Goal: Task Accomplishment & Management: Use online tool/utility

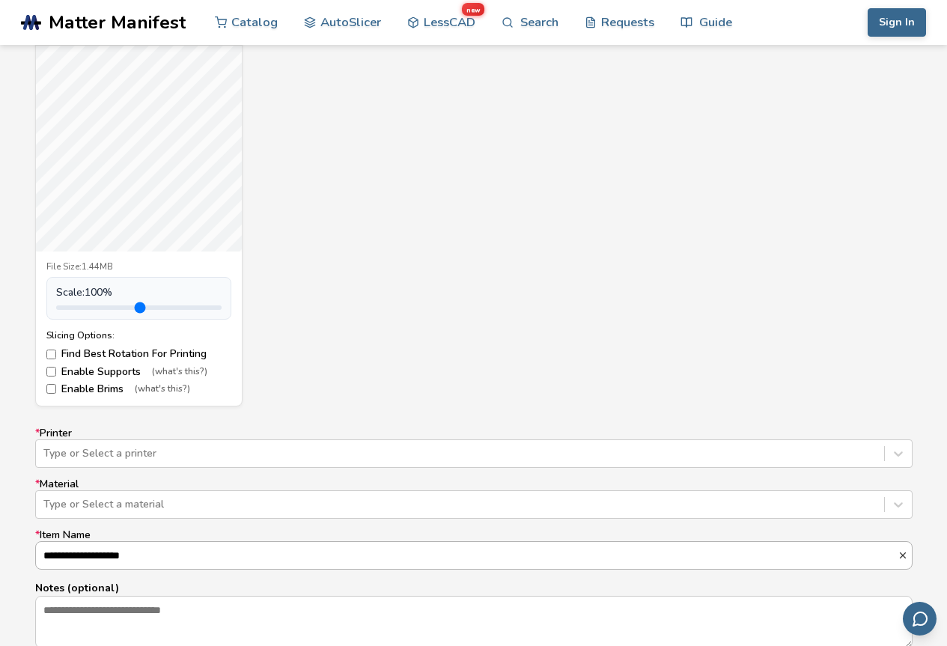
scroll to position [749, 0]
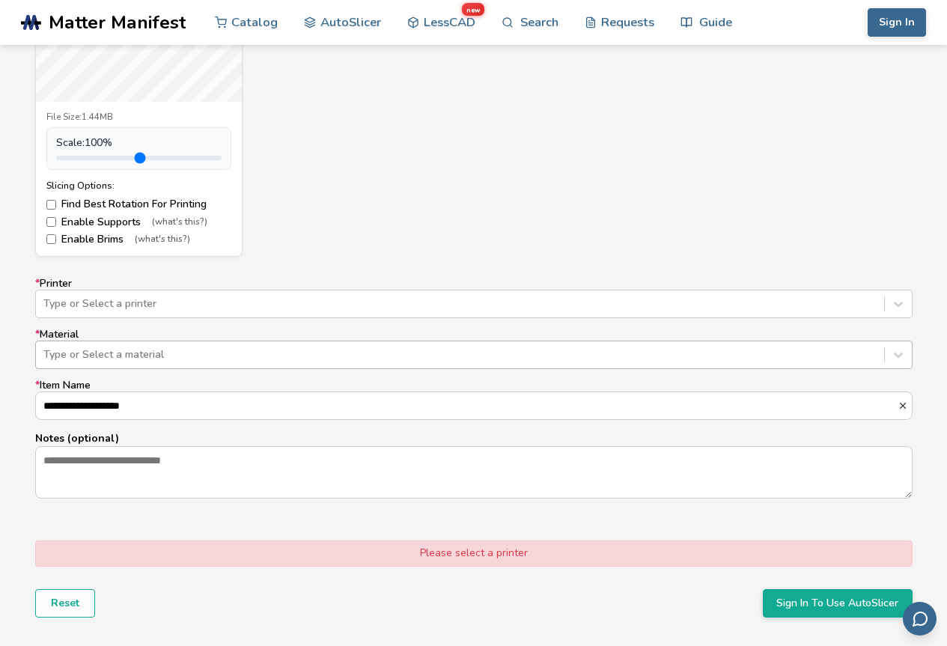
click at [183, 356] on div at bounding box center [459, 354] width 833 height 15
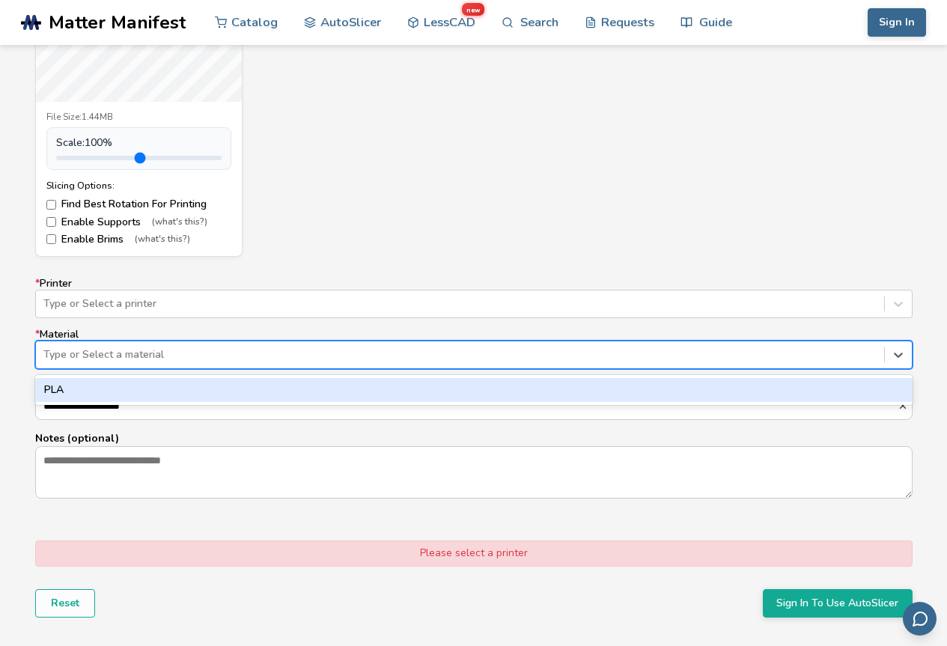
click at [116, 397] on div "PLA" at bounding box center [473, 390] width 877 height 24
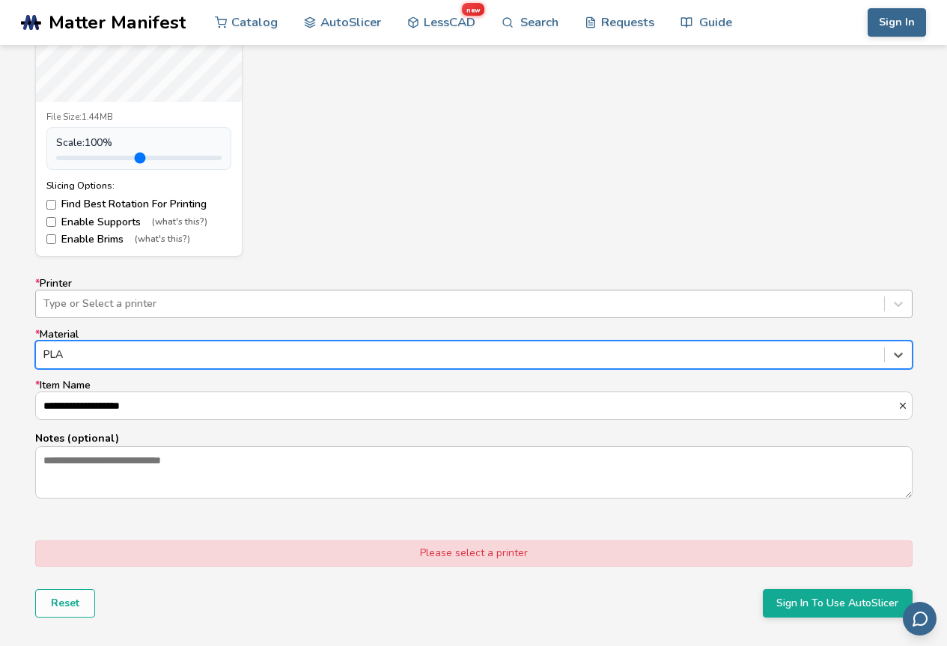
click at [127, 312] on div "Type or Select a printer" at bounding box center [460, 303] width 848 height 21
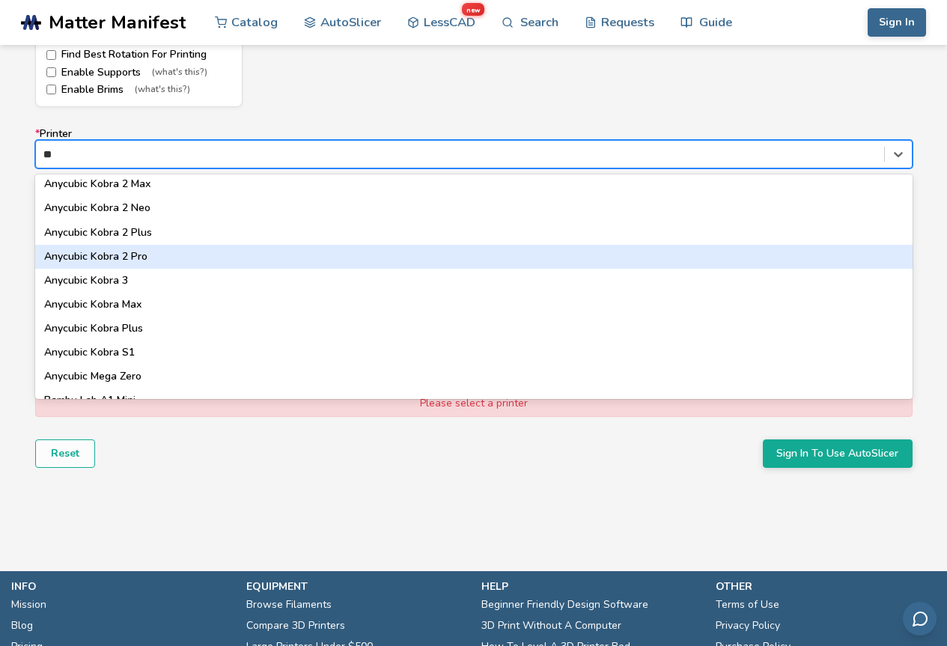
scroll to position [0, 0]
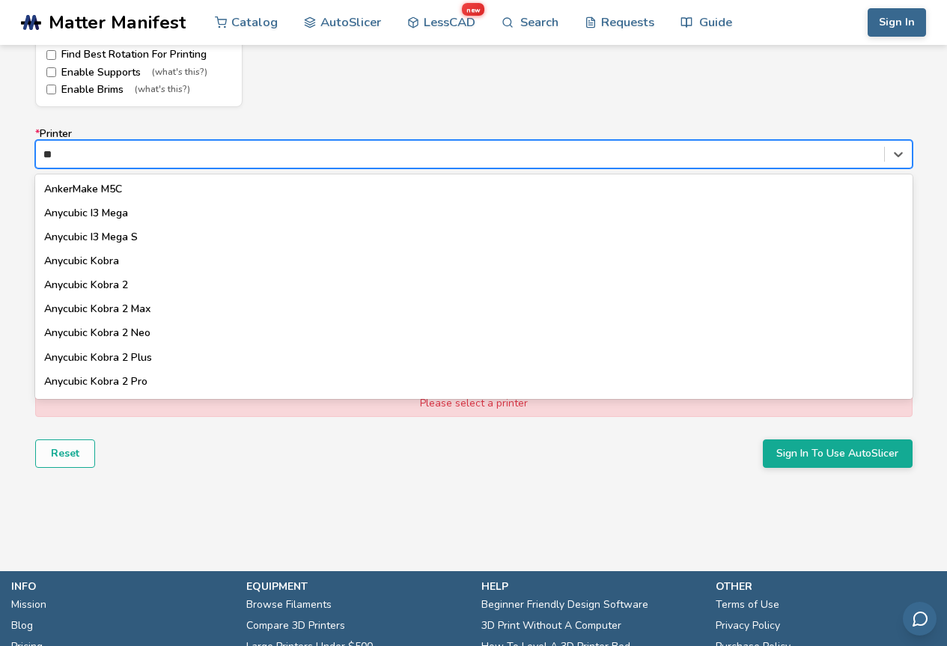
type input "*"
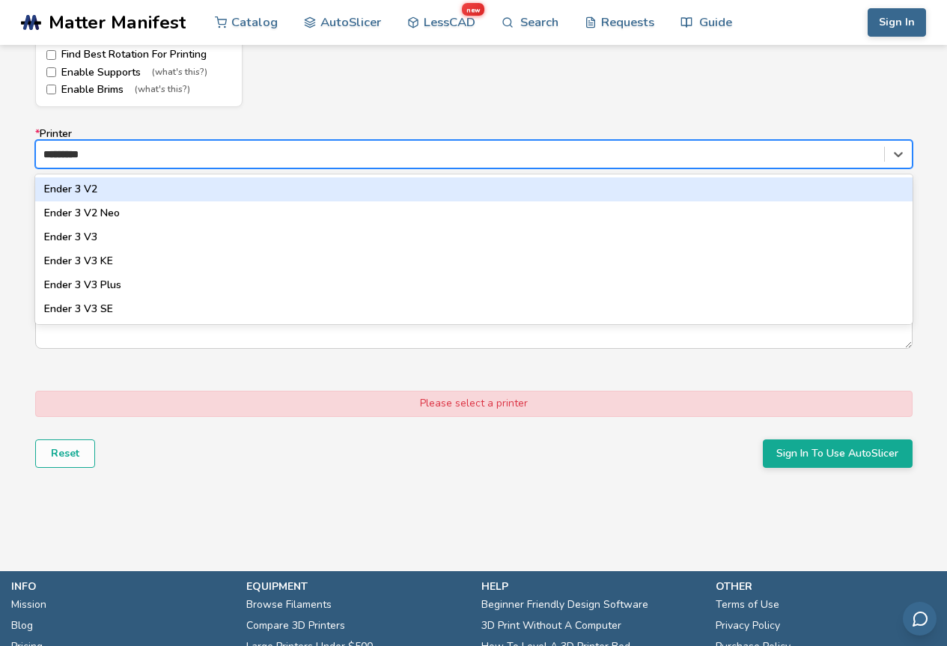
type input "**********"
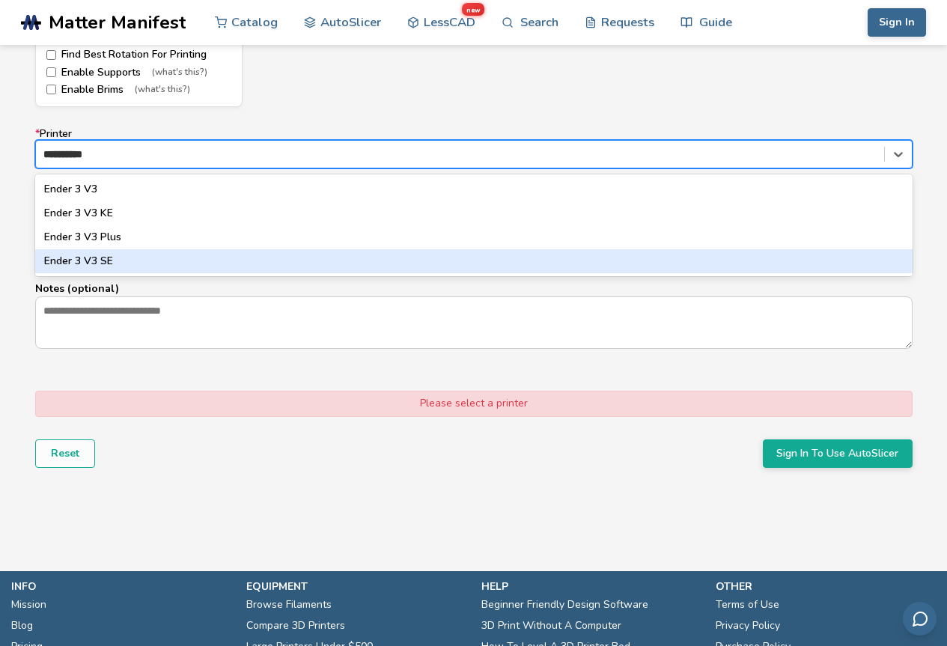
click at [116, 259] on div "Ender 3 V3 SE" at bounding box center [473, 261] width 877 height 24
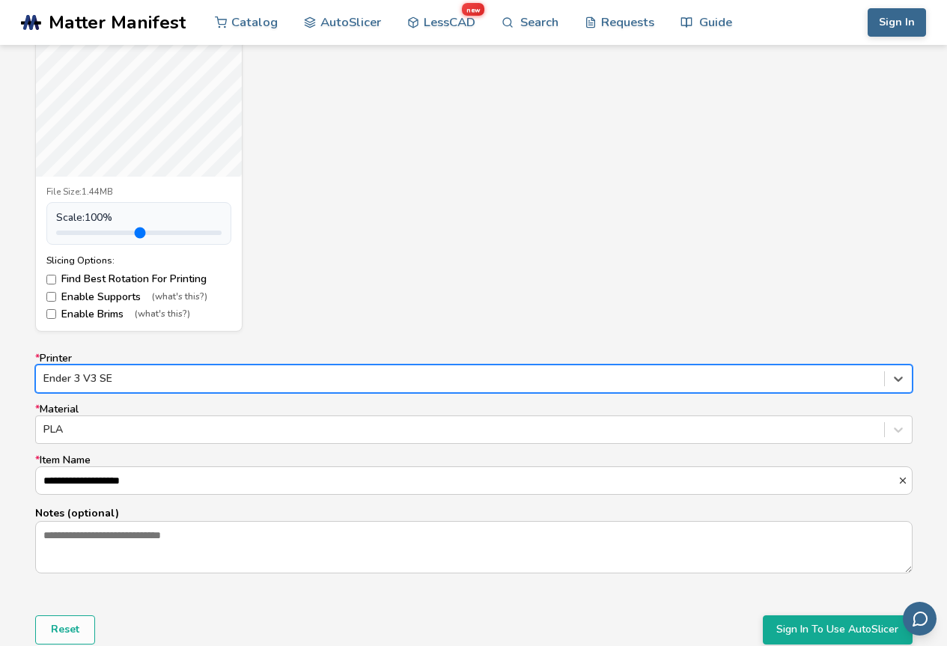
scroll to position [524, 0]
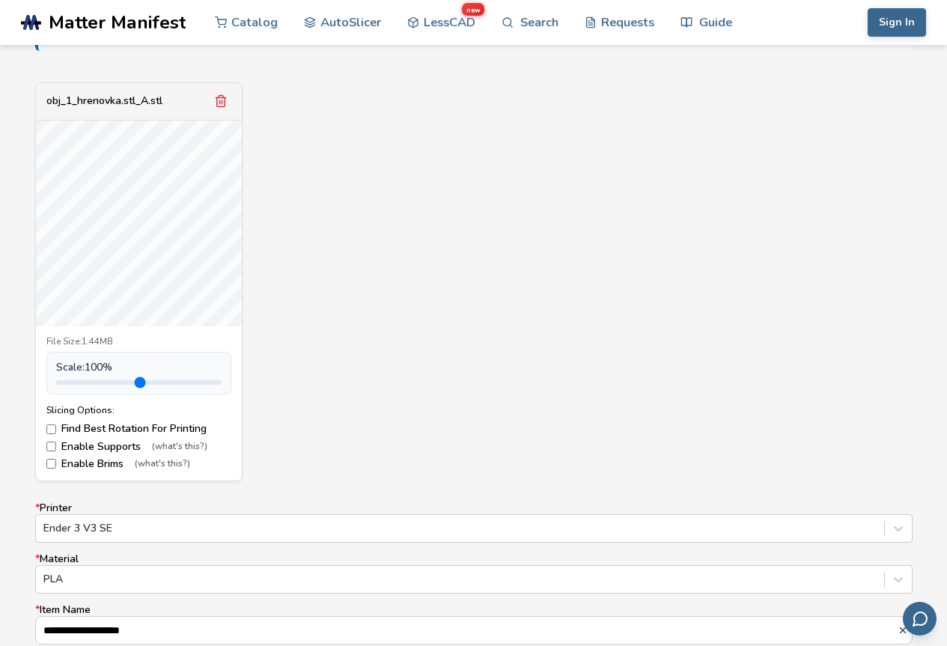
click at [60, 461] on label "Enable Brims (what's this?)" at bounding box center [138, 464] width 185 height 12
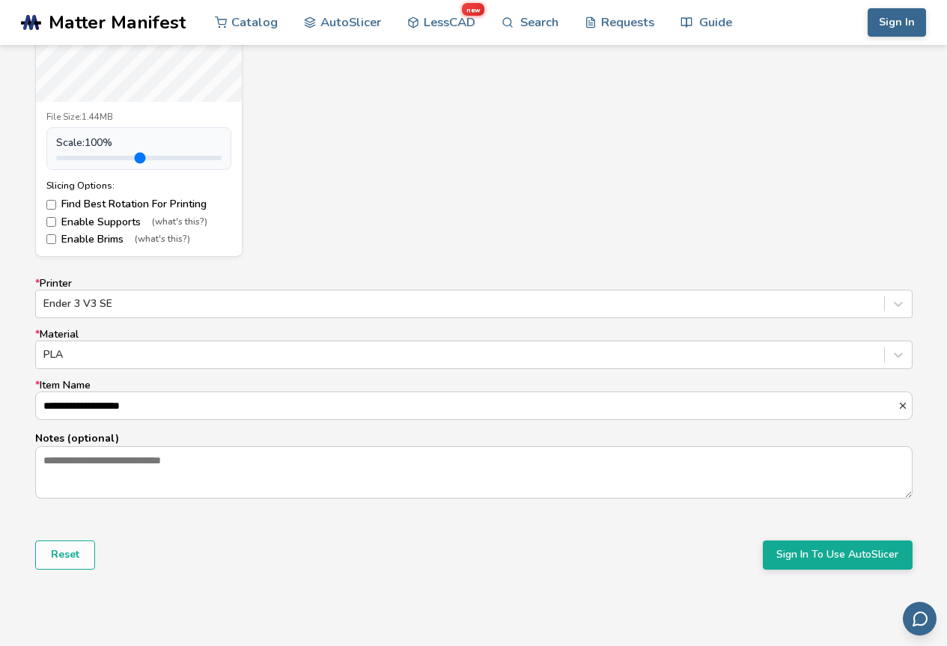
scroll to position [823, 0]
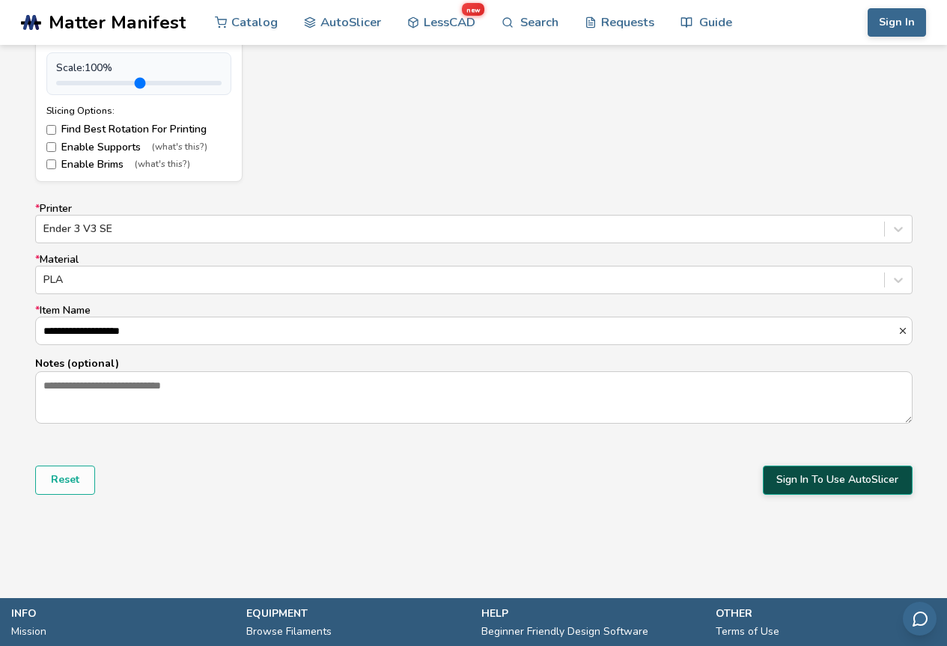
click at [883, 475] on button "Sign In To Use AutoSlicer" at bounding box center [838, 480] width 150 height 28
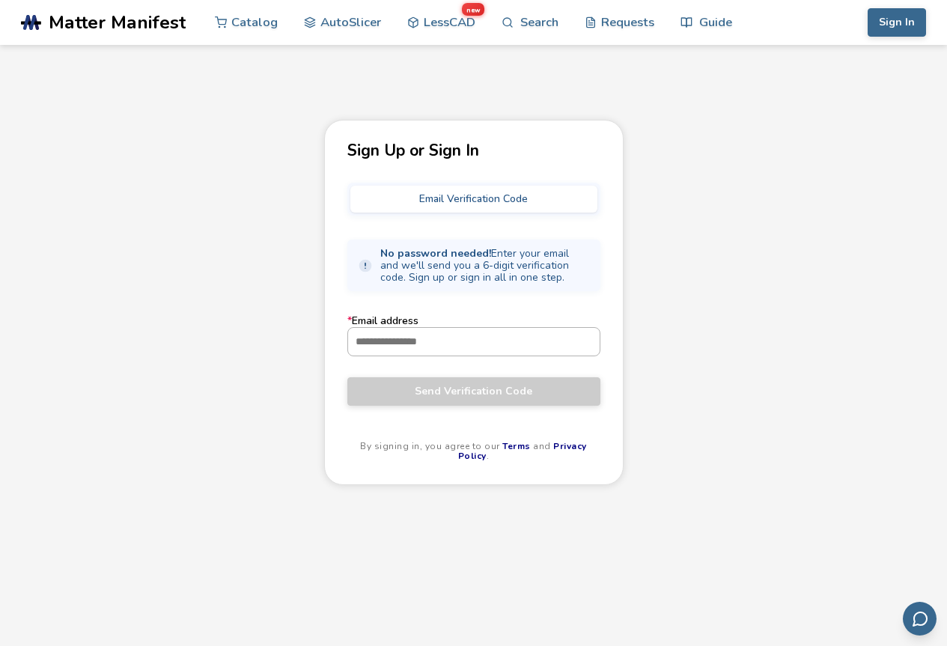
click at [427, 347] on input "* Email address" at bounding box center [474, 341] width 252 height 27
type input "**********"
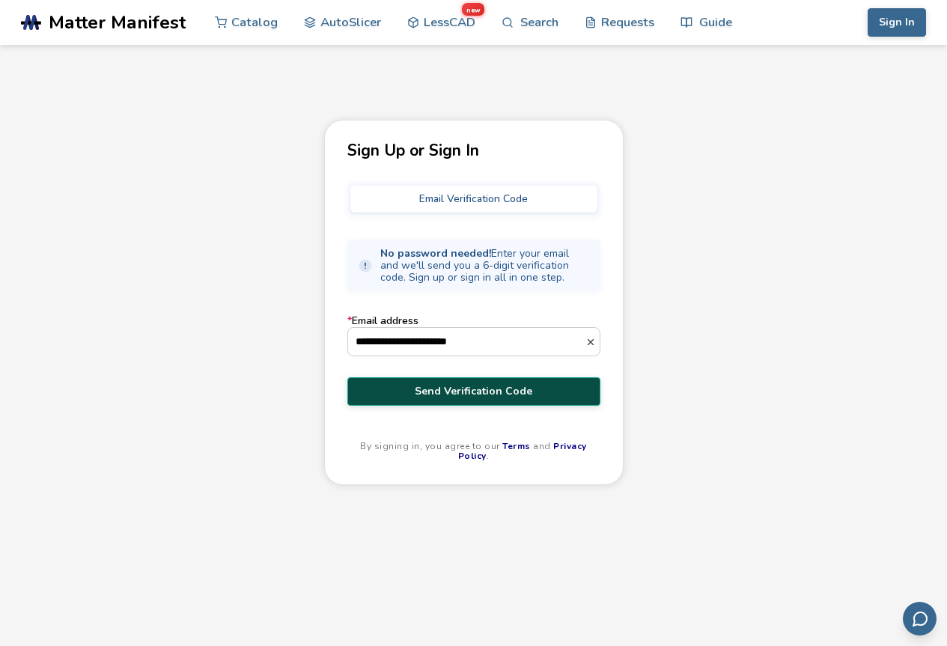
click at [428, 387] on span "Send Verification Code" at bounding box center [474, 391] width 231 height 12
click at [495, 203] on button "Email Verification Code" at bounding box center [473, 199] width 247 height 27
click at [487, 265] on span "No password needed! Enter your email and we'll send you a 6-digit verification …" at bounding box center [485, 266] width 210 height 36
click at [498, 397] on span "Send Verification Code" at bounding box center [474, 391] width 231 height 12
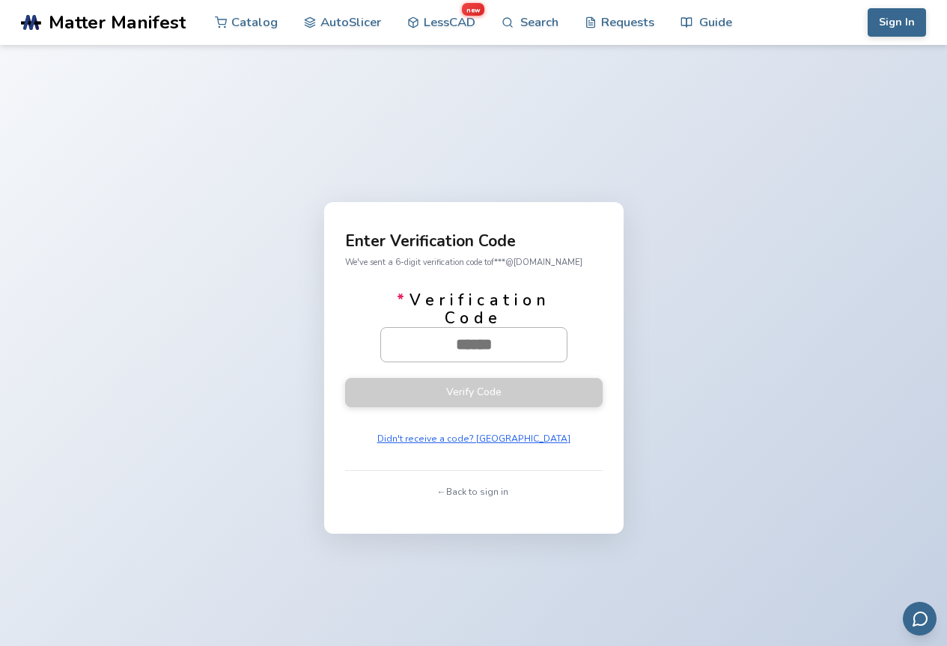
click at [526, 350] on input "* Verification Code" at bounding box center [474, 344] width 186 height 33
paste input "******"
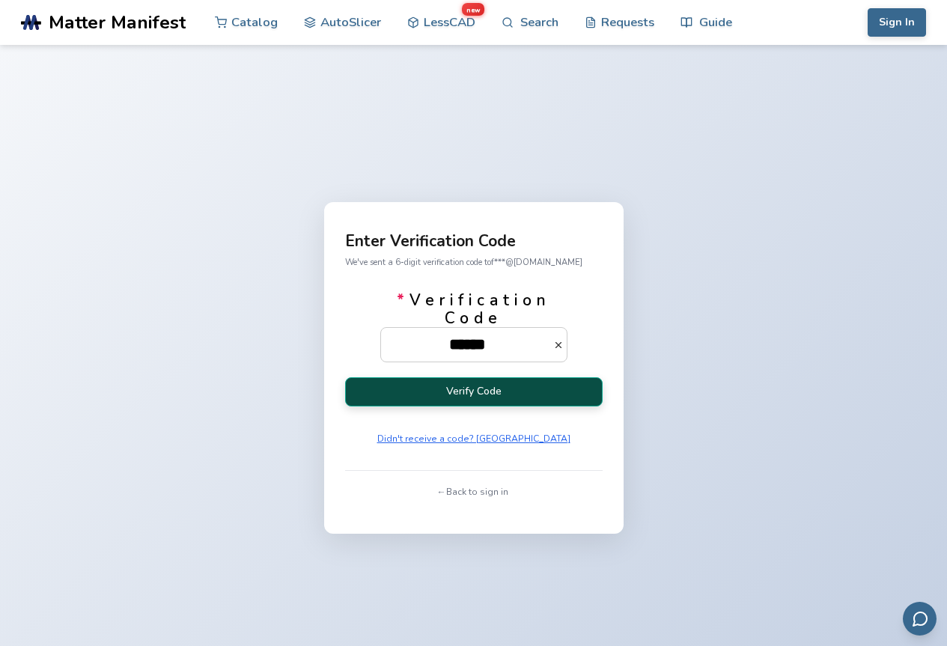
type input "******"
click at [497, 394] on button "Verify Code" at bounding box center [473, 391] width 257 height 29
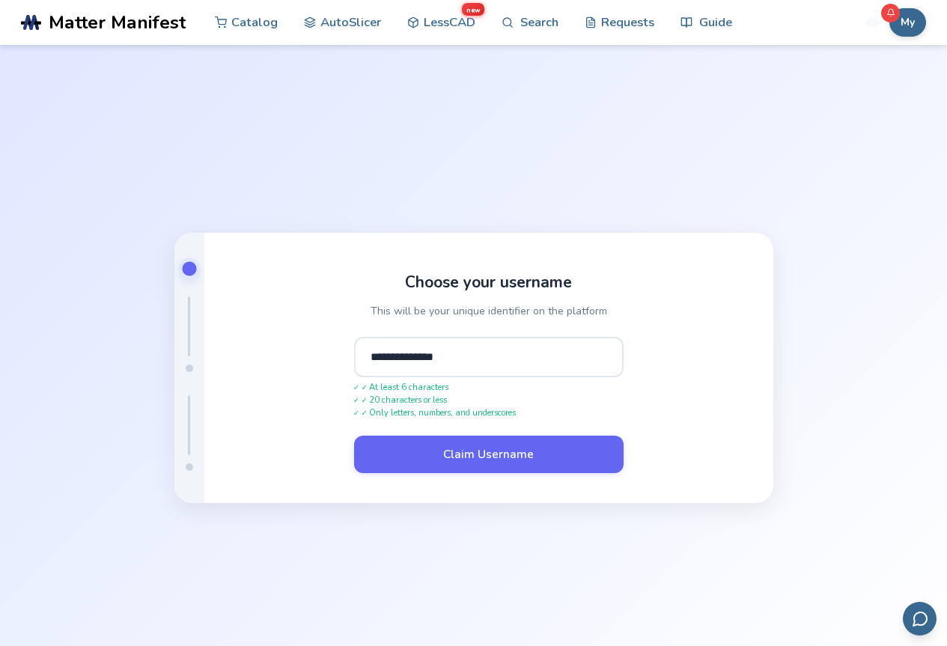
click at [624, 303] on div "**********" at bounding box center [488, 368] width 569 height 270
drag, startPoint x: 468, startPoint y: 357, endPoint x: 313, endPoint y: 365, distance: 155.1
click at [313, 365] on div "**********" at bounding box center [488, 368] width 569 height 270
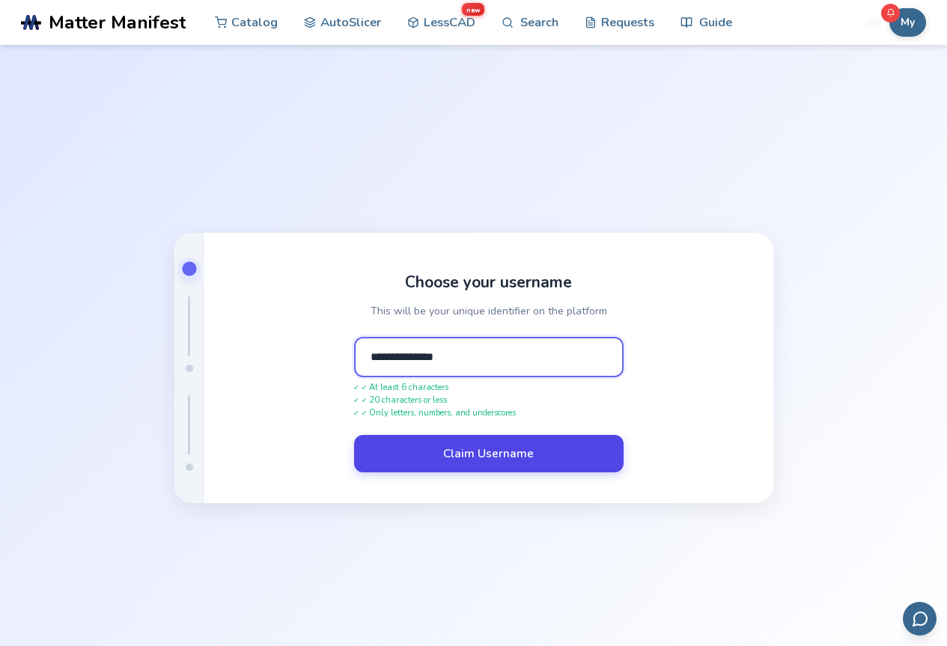
type input "**********"
click at [481, 450] on button "Claim Username" at bounding box center [488, 453] width 269 height 37
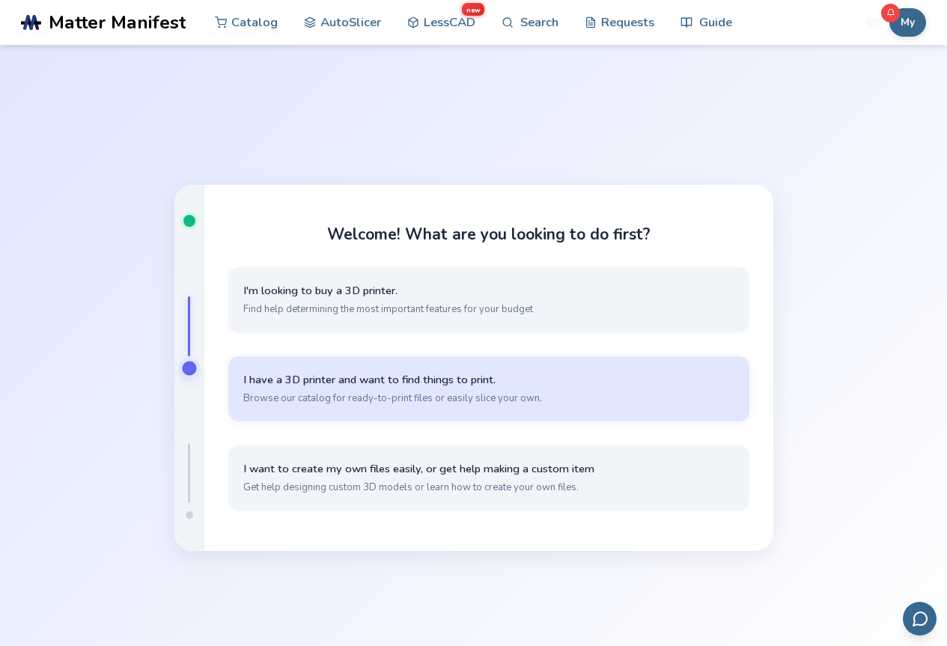
click at [374, 402] on span "Browse our catalog for ready-to-print files or easily slice your own." at bounding box center [488, 397] width 491 height 13
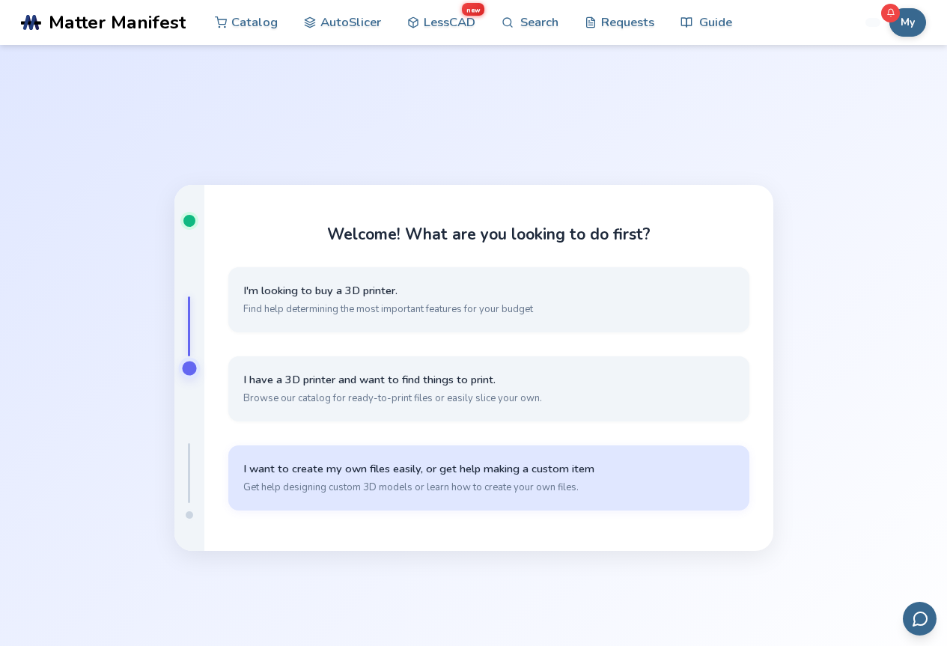
drag, startPoint x: 561, startPoint y: 413, endPoint x: 525, endPoint y: 246, distance: 170.9
click at [558, 409] on div "Welcome! What are you looking to do first? I'm looking to buy a 3D printer. Fin…" at bounding box center [473, 368] width 947 height 646
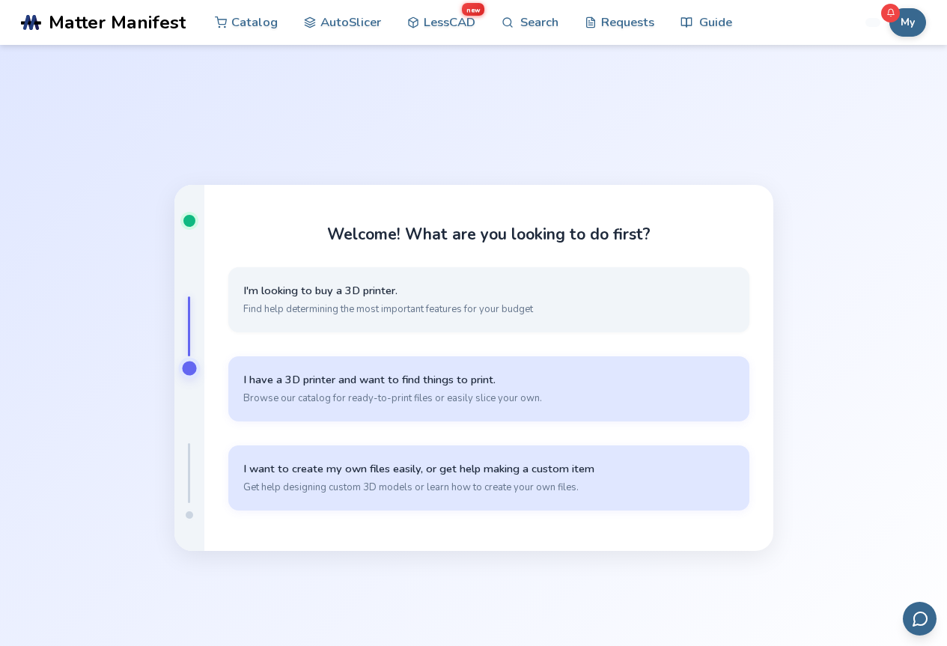
click at [494, 373] on span "I have a 3D printer and want to find things to print." at bounding box center [488, 380] width 491 height 14
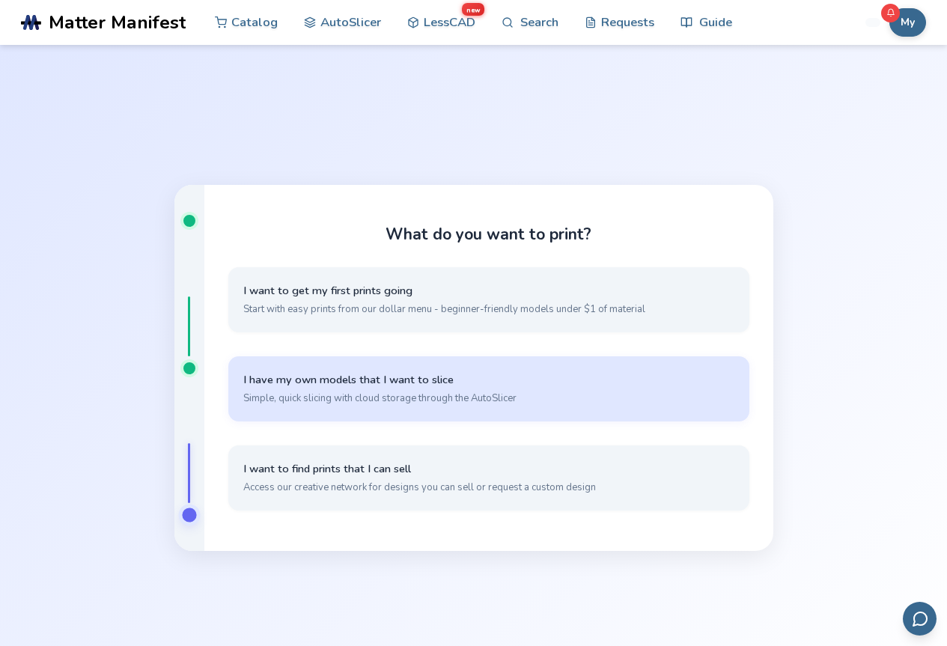
click at [407, 384] on span "I have my own models that I want to slice" at bounding box center [488, 380] width 491 height 14
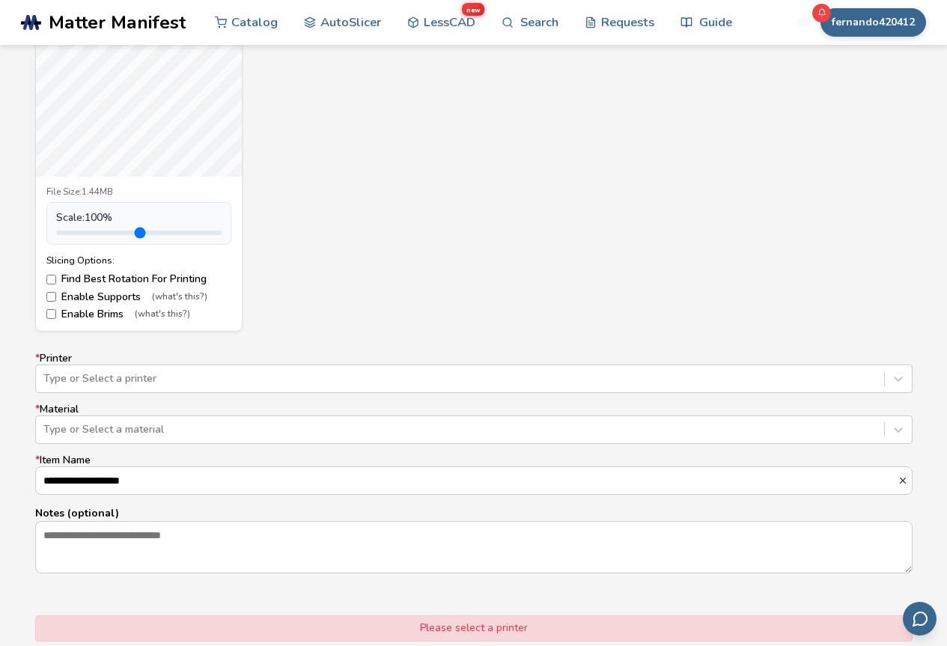
scroll to position [749, 0]
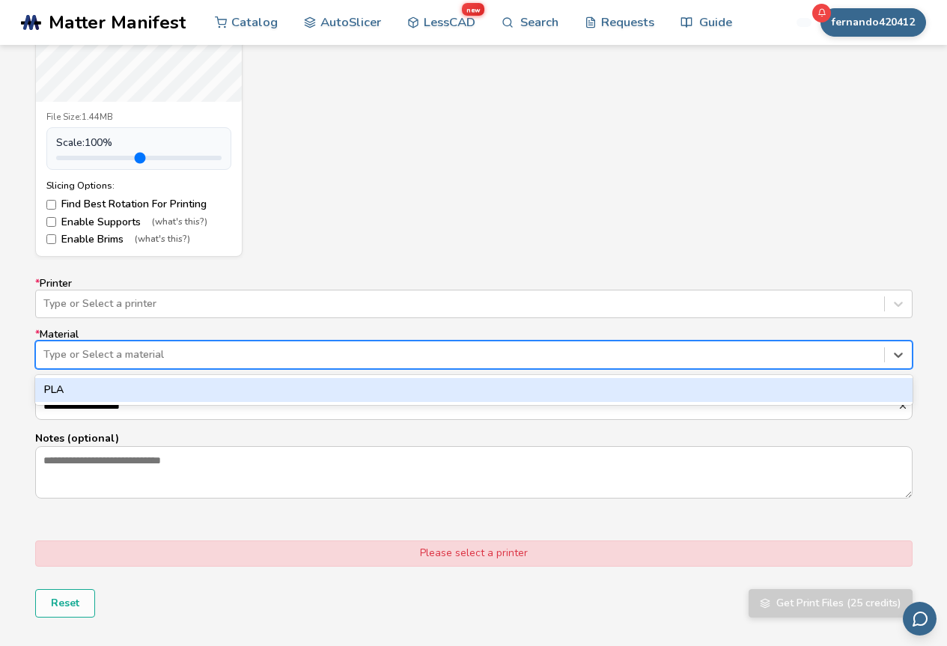
click at [85, 355] on div at bounding box center [459, 354] width 833 height 15
click at [81, 385] on div "PLA" at bounding box center [473, 390] width 877 height 24
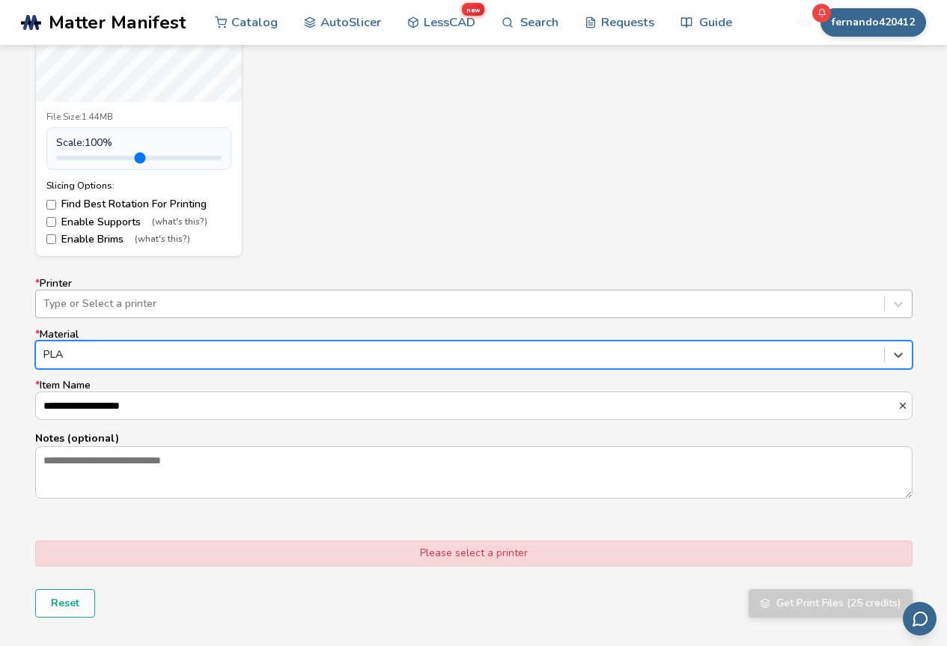
click at [108, 312] on div "Type or Select a printer" at bounding box center [460, 303] width 848 height 21
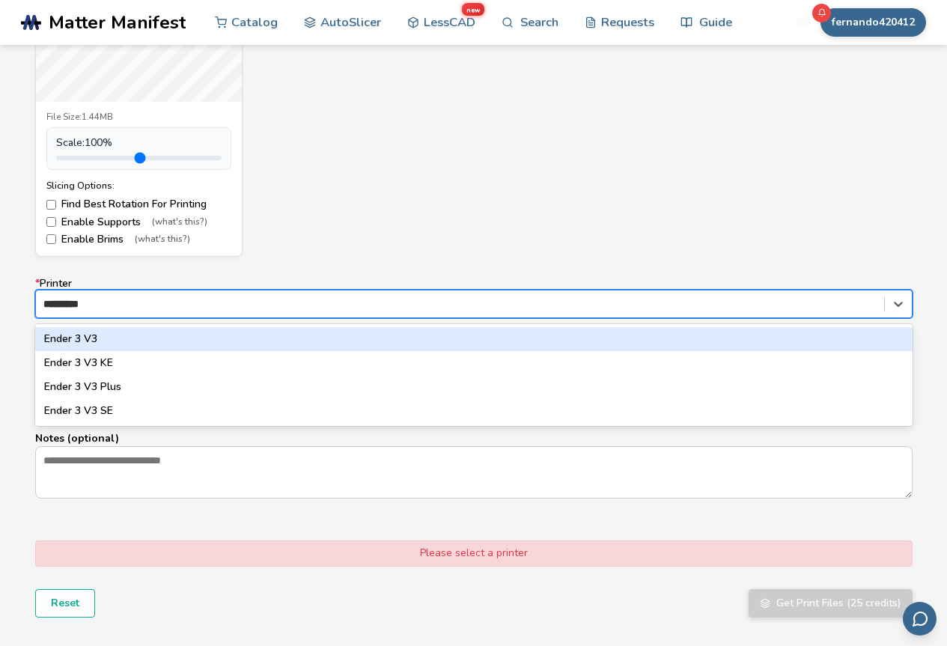
type input "**********"
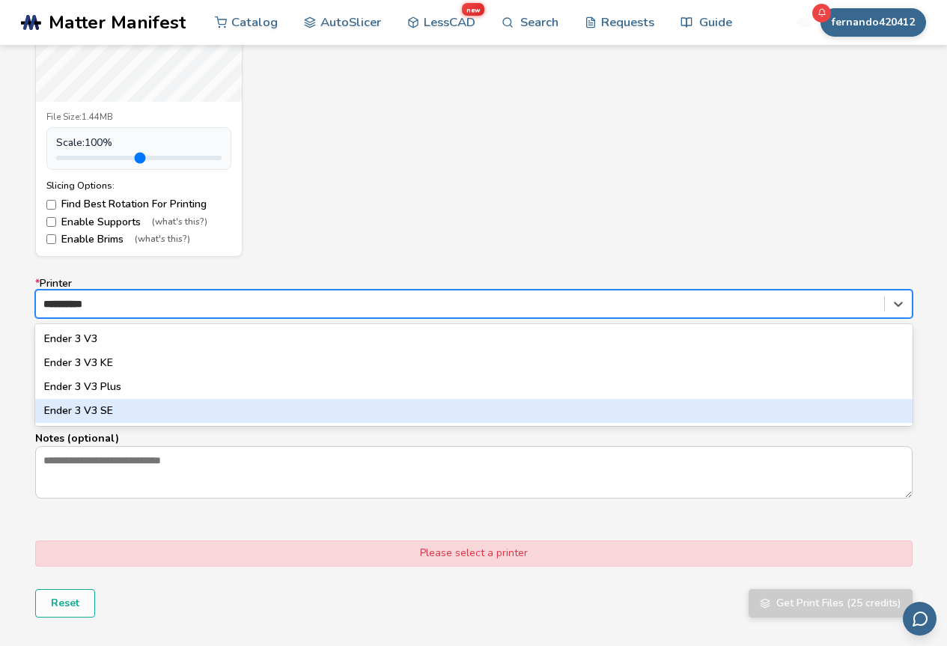
click at [107, 415] on div "Ender 3 V3 SE" at bounding box center [473, 411] width 877 height 24
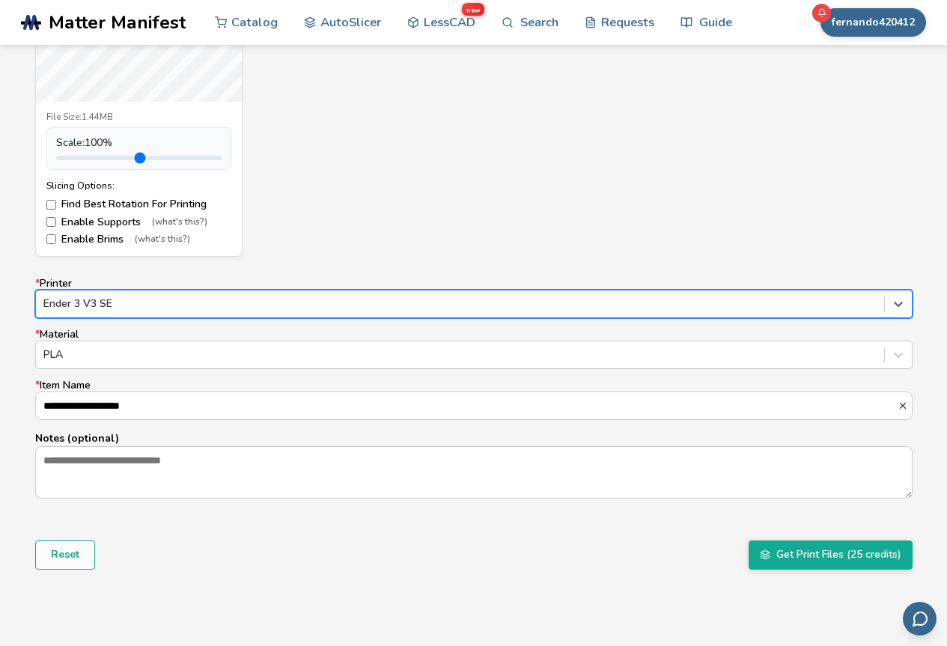
scroll to position [898, 0]
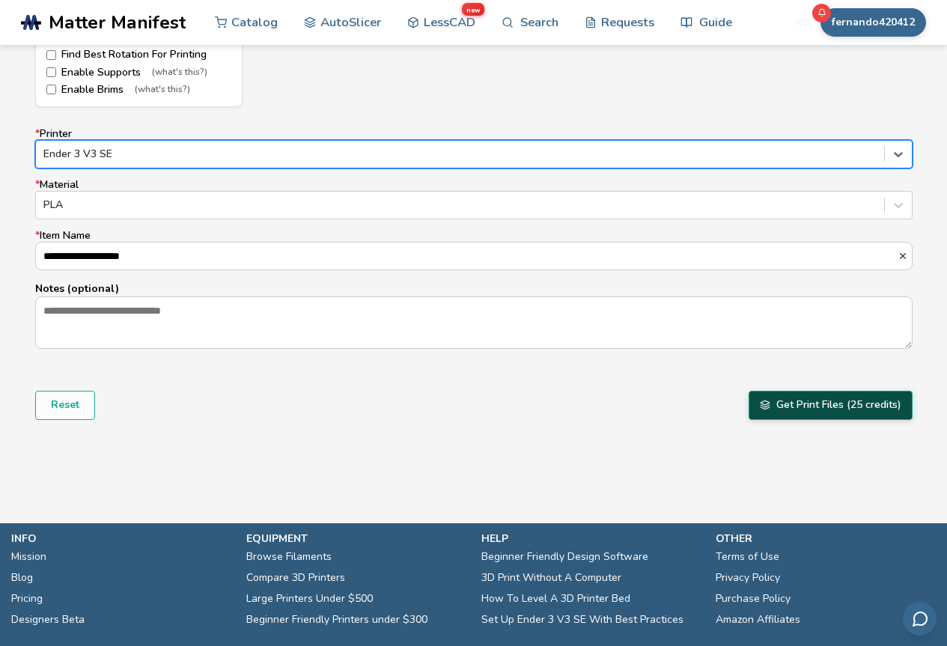
click at [791, 415] on button "Get Print Files (25 credits)" at bounding box center [831, 405] width 164 height 28
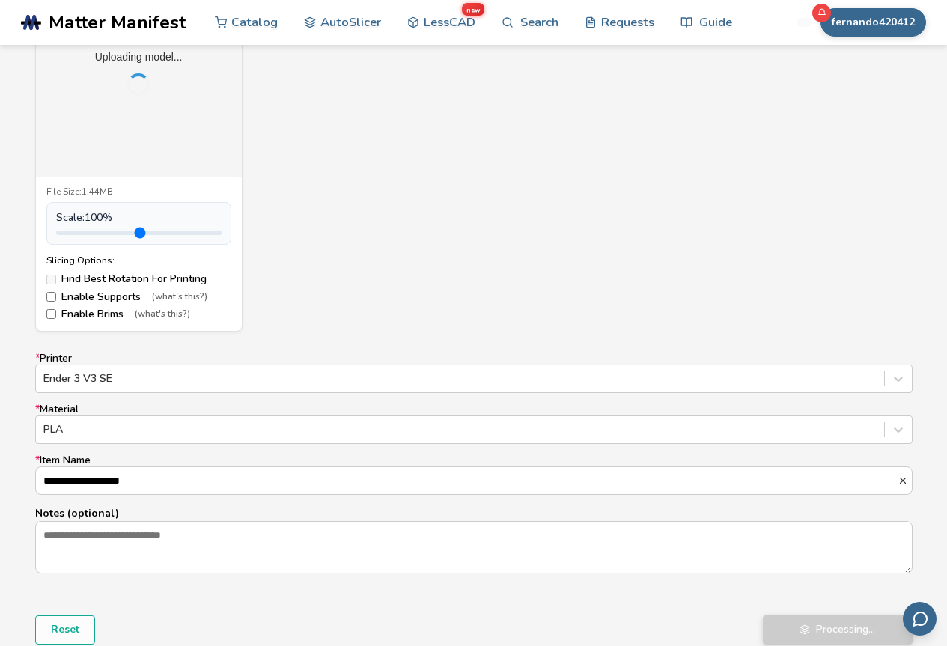
scroll to position [449, 0]
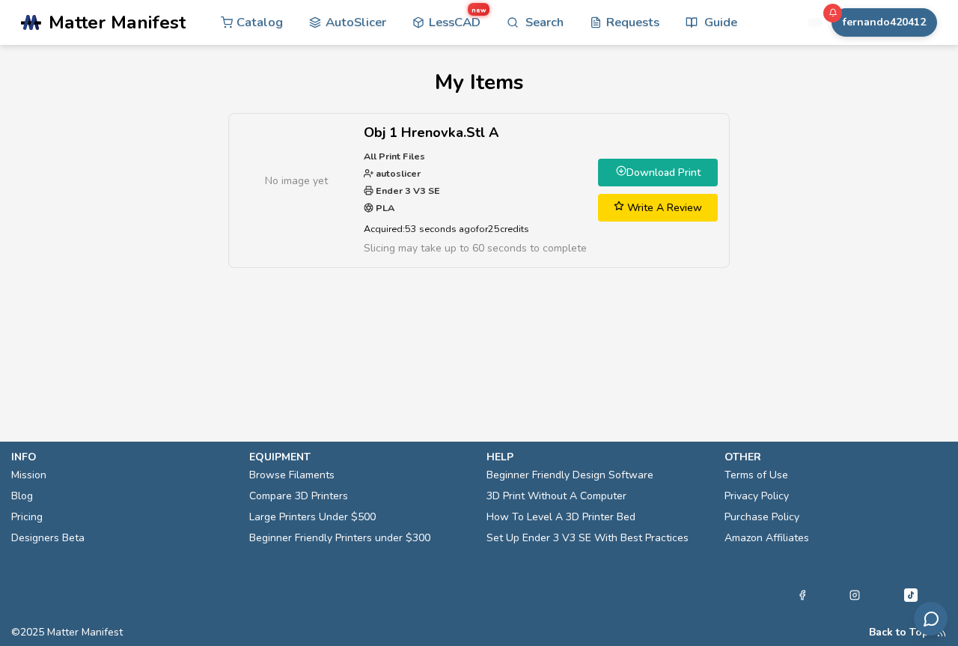
click at [675, 216] on link "Write A Review" at bounding box center [658, 208] width 120 height 28
click at [668, 180] on link "Download Print" at bounding box center [658, 173] width 120 height 28
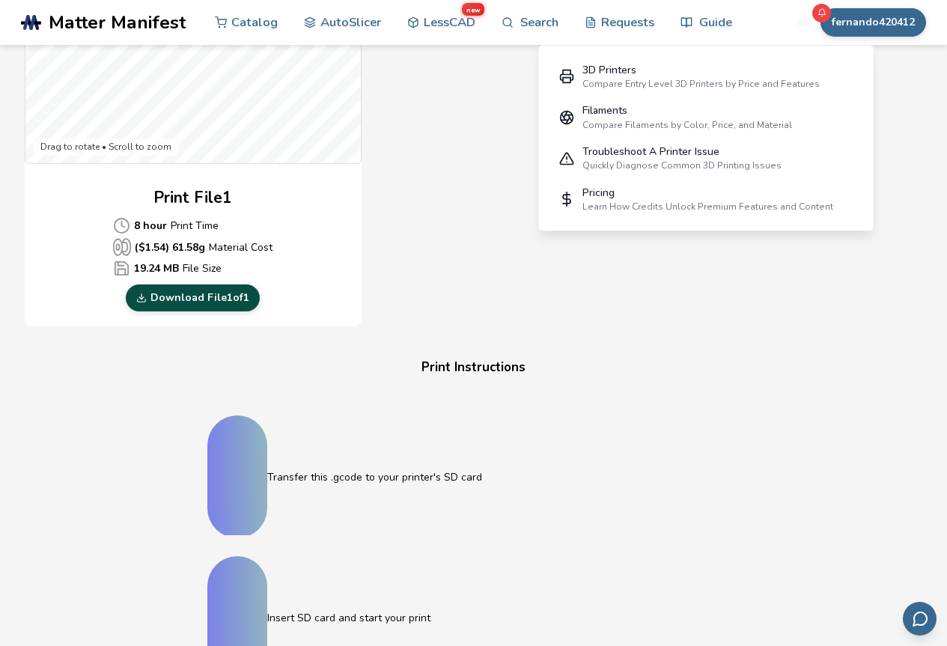
click at [217, 300] on link "Download File 1 of 1" at bounding box center [193, 297] width 134 height 27
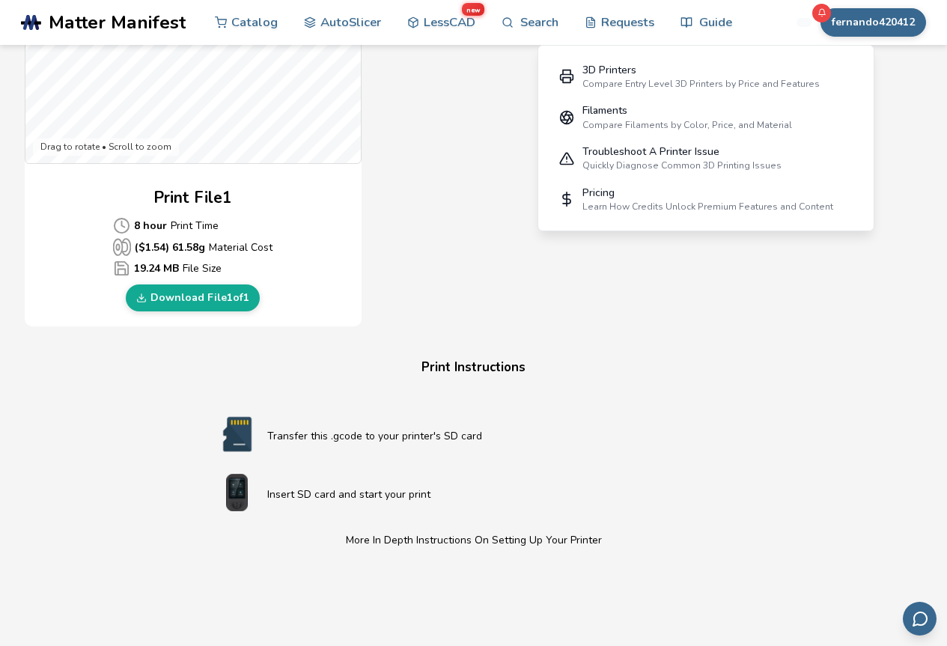
click at [575, 319] on div "Gcode Preview Drag to rotate • Scroll to zoom Print File 1 8 hour Print Time ($…" at bounding box center [474, 54] width 898 height 545
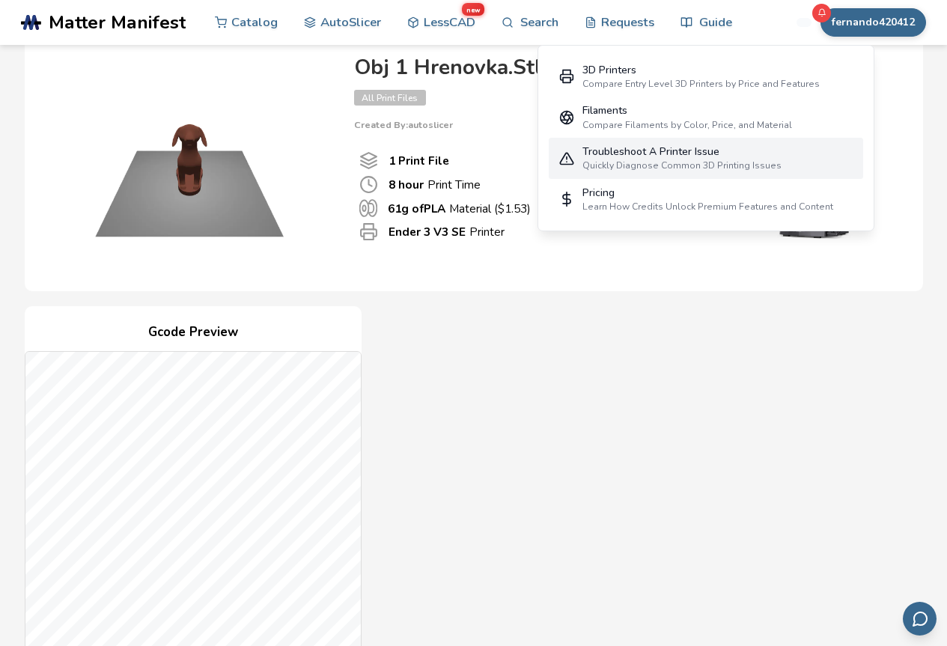
scroll to position [374, 0]
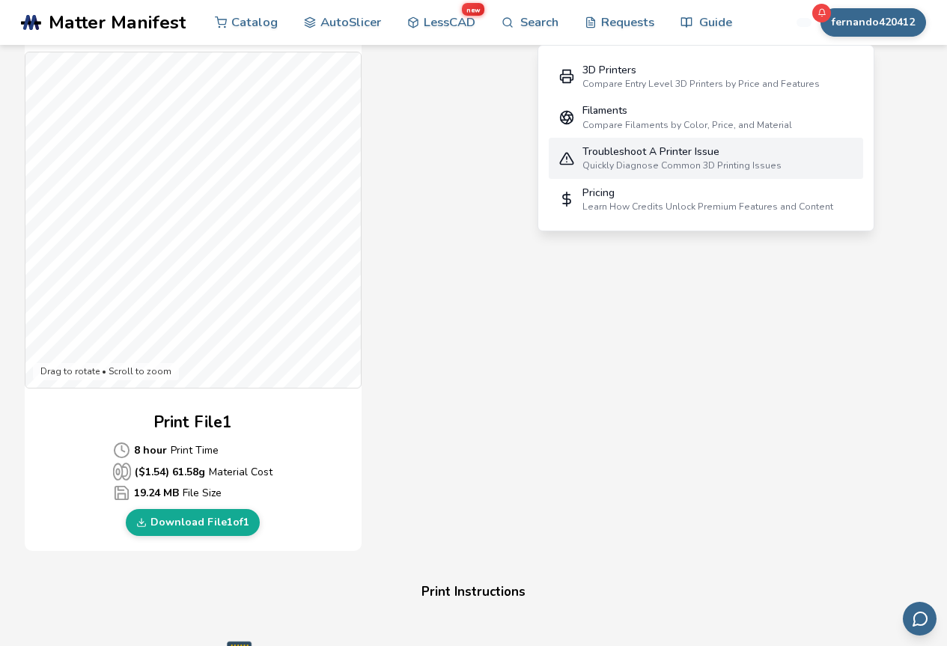
click at [176, 472] on p "($ 1.54 ) 61.58 g Material Cost" at bounding box center [192, 472] width 159 height 18
